Goal: Navigation & Orientation: Find specific page/section

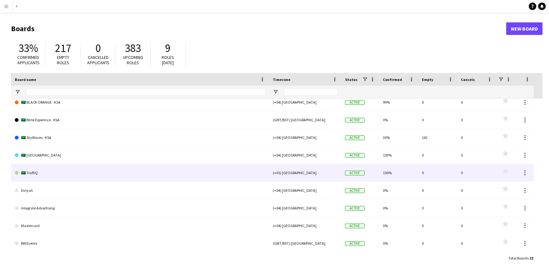
scroll to position [47, 0]
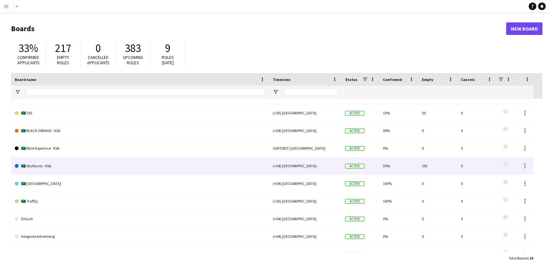
click at [429, 170] on div "162" at bounding box center [437, 165] width 39 height 17
click at [37, 166] on link "🇸🇦 SkyWaves - KSA" at bounding box center [140, 166] width 251 height 18
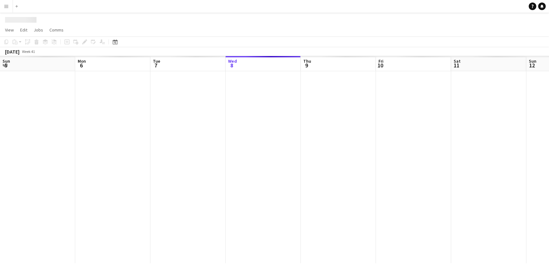
click at [37, 166] on div at bounding box center [489, 167] width 978 height 192
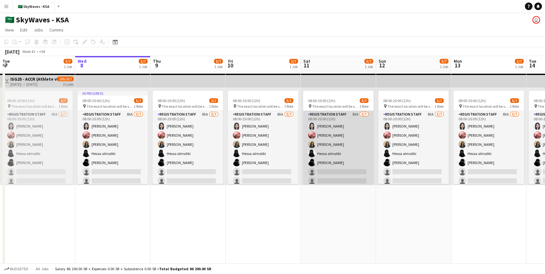
click at [328, 170] on app-card-role "Registration Staff 85A [DATE] 08:00-20:00 (12h) [PERSON_NAME] [PERSON_NAME] [PE…" at bounding box center [338, 149] width 71 height 76
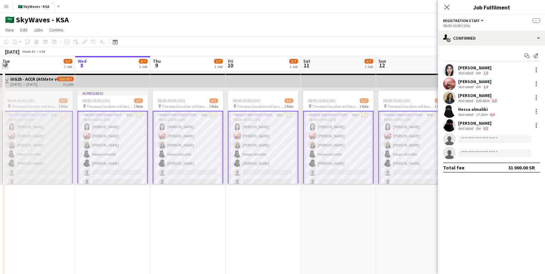
click at [5, 65] on app-icon "Expand/collapse" at bounding box center [5, 65] width 5 height 6
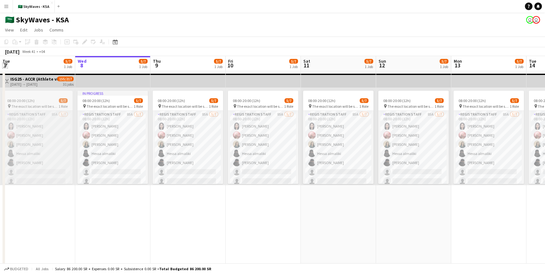
click at [6, 65] on app-icon "Expand/collapse" at bounding box center [5, 65] width 6 height 5
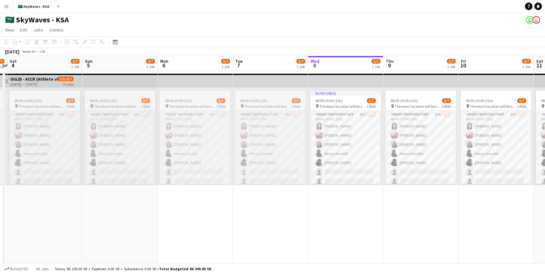
drag, startPoint x: 33, startPoint y: 66, endPoint x: 286, endPoint y: 77, distance: 252.7
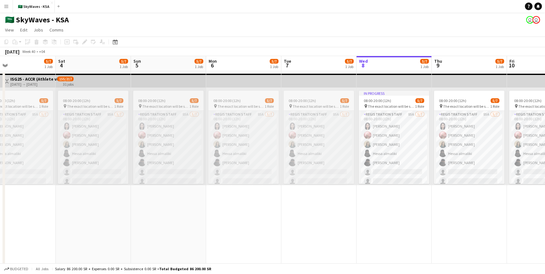
drag, startPoint x: 86, startPoint y: 65, endPoint x: 308, endPoint y: 73, distance: 222.4
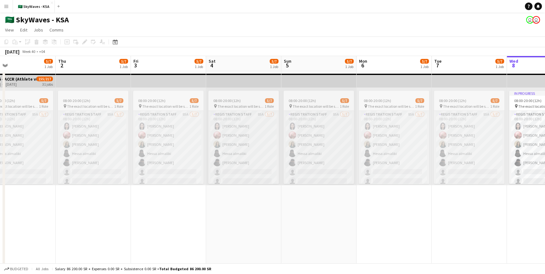
scroll to position [0, 138]
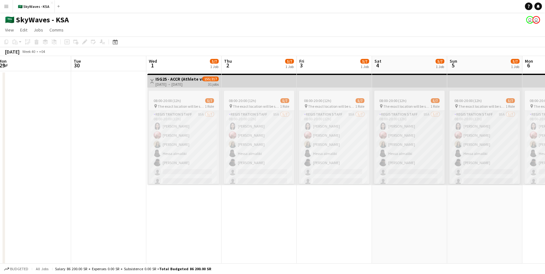
drag, startPoint x: 95, startPoint y: 63, endPoint x: 233, endPoint y: 63, distance: 137.9
